Goal: Task Accomplishment & Management: Manage account settings

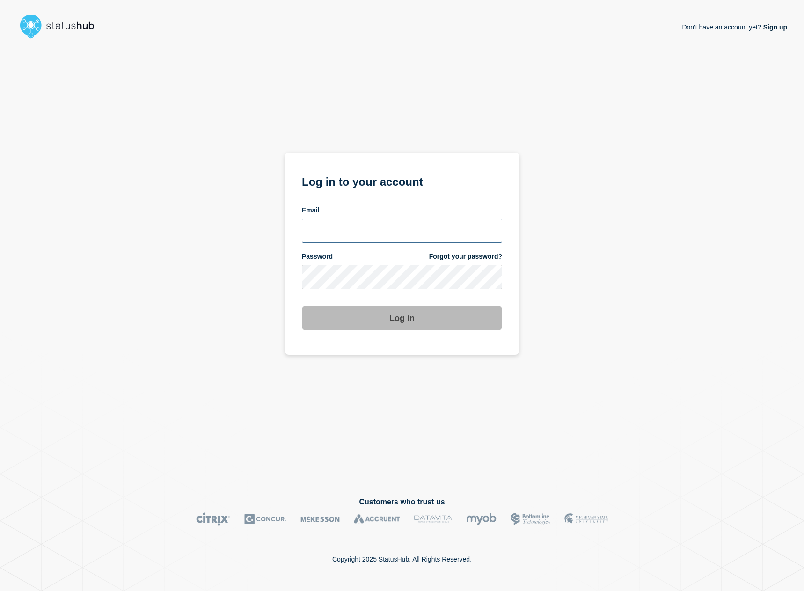
type input "kguthery@lcisd.org"
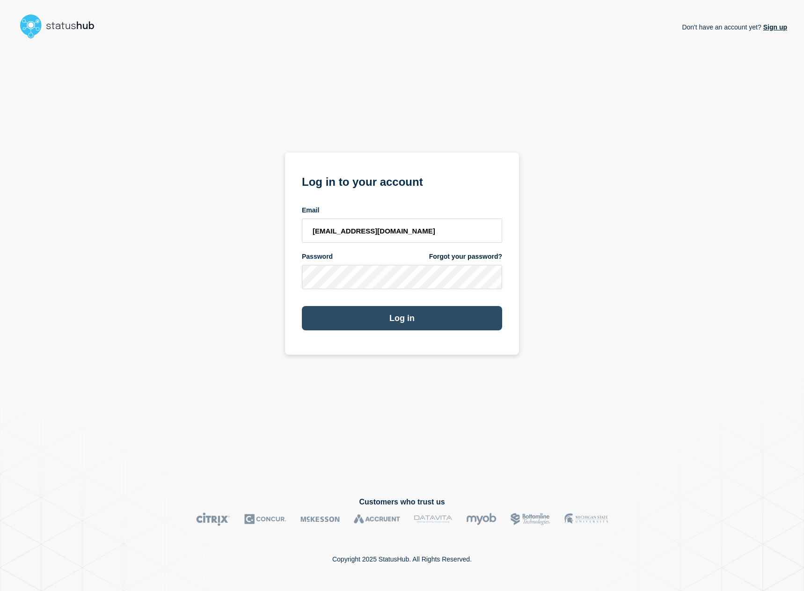
click at [375, 322] on button "Log in" at bounding box center [402, 318] width 200 height 24
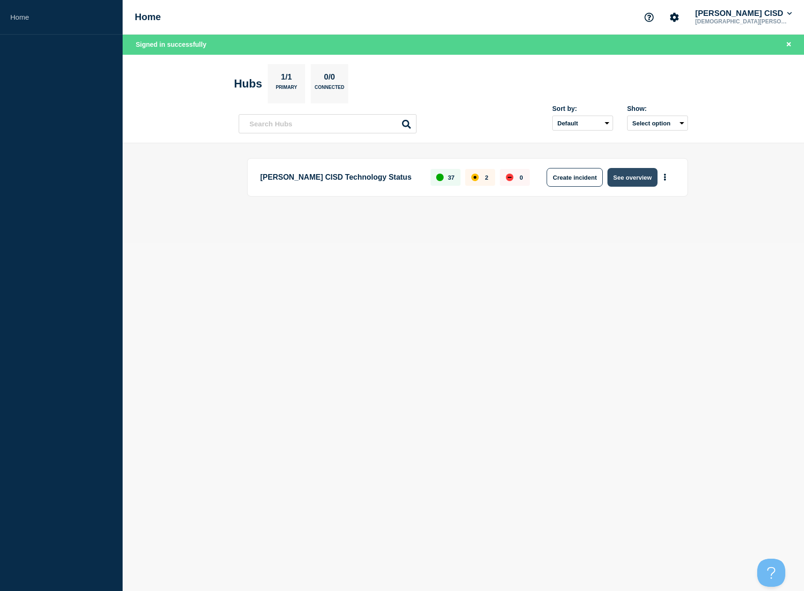
click at [624, 178] on button "See overview" at bounding box center [632, 177] width 50 height 19
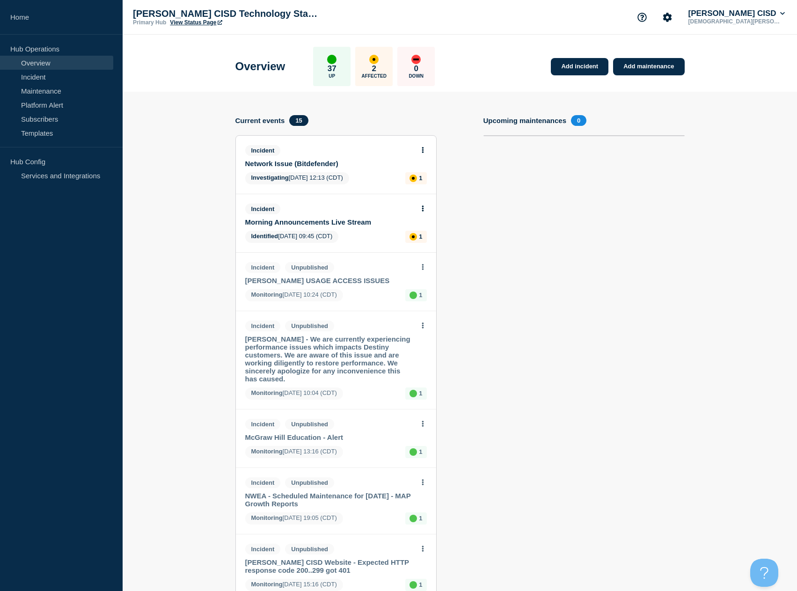
click at [317, 166] on link "Network Issue (Bitdefender)" at bounding box center [329, 164] width 169 height 8
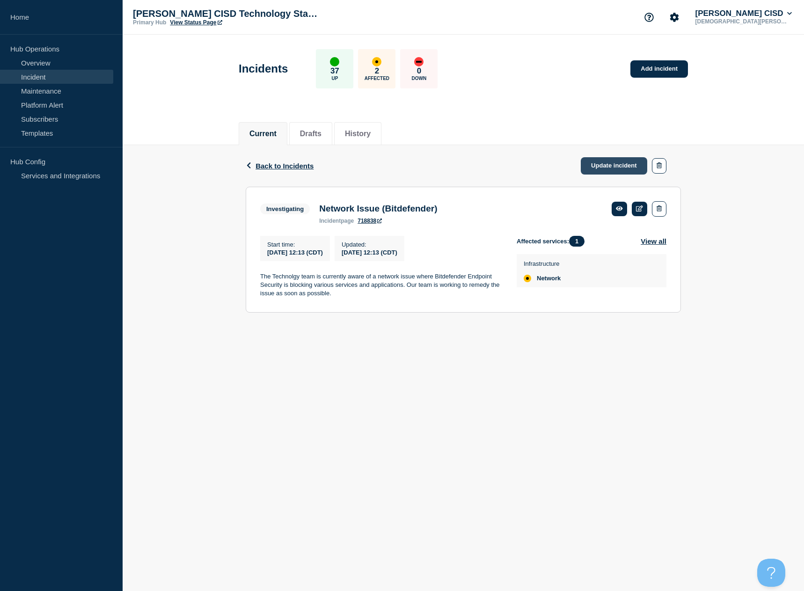
click at [608, 169] on link "Update incident" at bounding box center [614, 165] width 66 height 17
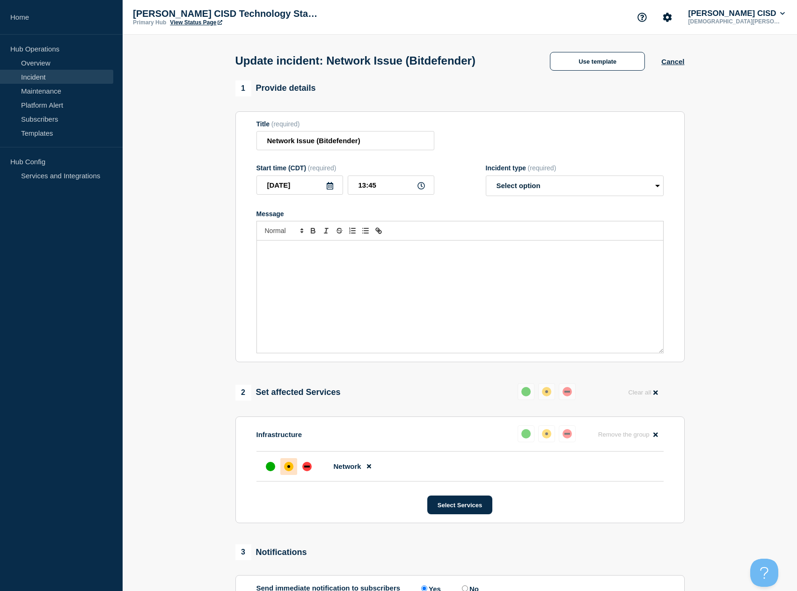
click at [351, 268] on div "Message" at bounding box center [460, 296] width 406 height 112
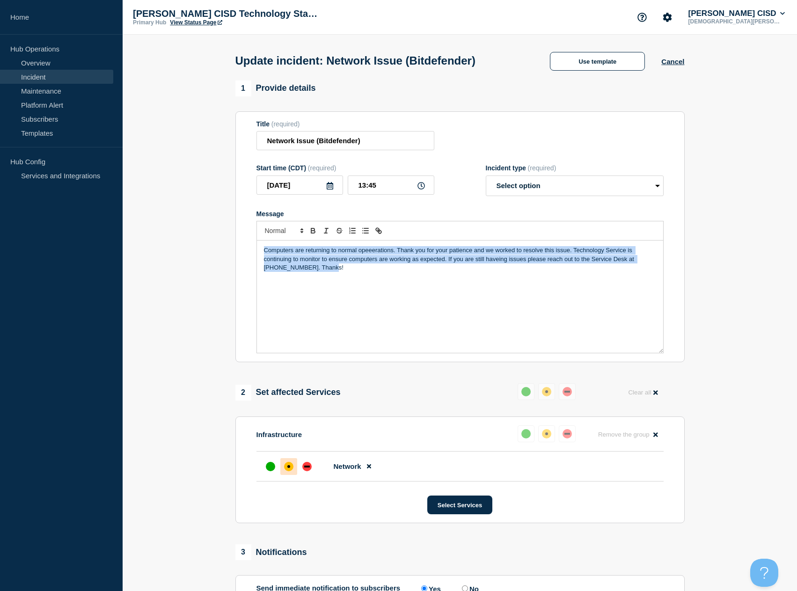
drag, startPoint x: 329, startPoint y: 272, endPoint x: 247, endPoint y: 242, distance: 87.8
click at [247, 242] on section "Title (required) Network Issue (Bitdefender) Start time (CDT) (required) [DATE]…" at bounding box center [459, 236] width 449 height 251
copy p "Computers are returning to normal opeeerations. Thank you for your patience and…"
click at [338, 284] on div "Computers are returning to normal opeeerations. Thank you for your patience and…" at bounding box center [460, 296] width 406 height 112
drag, startPoint x: 322, startPoint y: 276, endPoint x: 219, endPoint y: 233, distance: 111.4
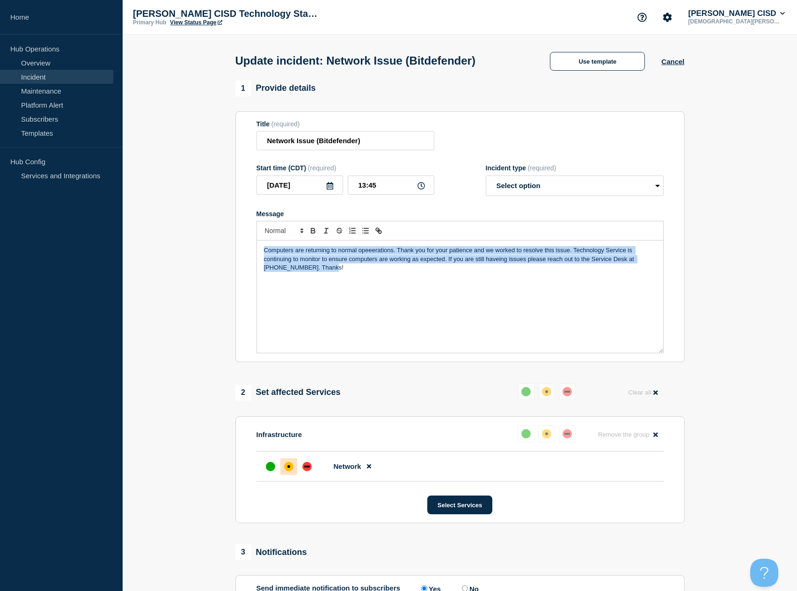
click at [219, 233] on section "1 Provide details Title (required) Network Issue (Bitdefender) Start time (CDT)…" at bounding box center [460, 410] width 674 height 661
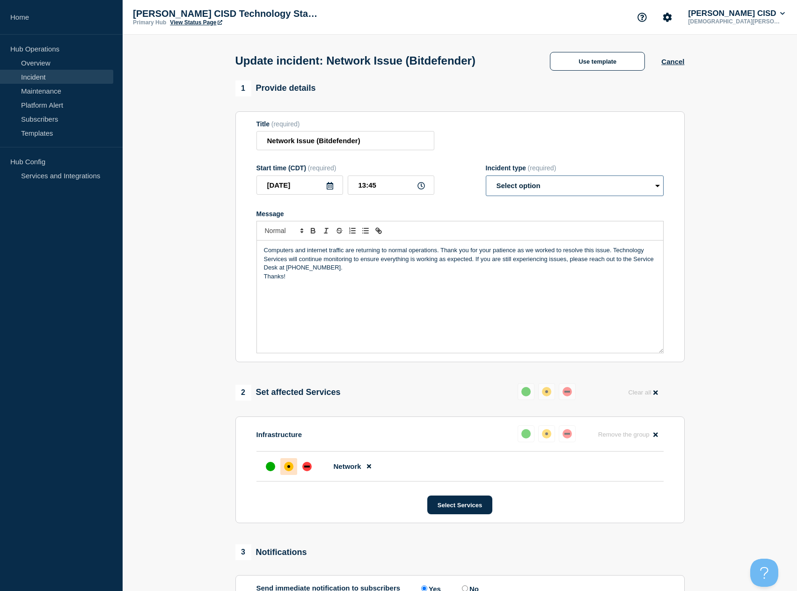
drag, startPoint x: 523, startPoint y: 186, endPoint x: 528, endPoint y: 190, distance: 6.6
click at [523, 186] on select "Select option Investigating Identified Monitoring Resolved" at bounding box center [575, 185] width 178 height 21
select select "monitoring"
click at [486, 177] on select "Select option Investigating Identified Monitoring Resolved" at bounding box center [575, 185] width 178 height 21
click at [267, 471] on div "up" at bounding box center [270, 466] width 9 height 9
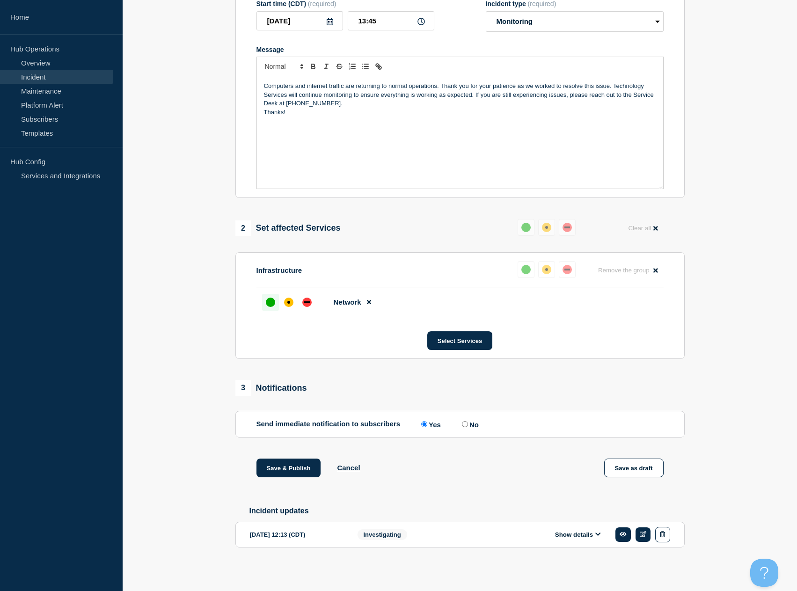
scroll to position [169, 0]
click at [290, 465] on button "Save & Publish" at bounding box center [288, 467] width 65 height 19
